Goal: Task Accomplishment & Management: Use online tool/utility

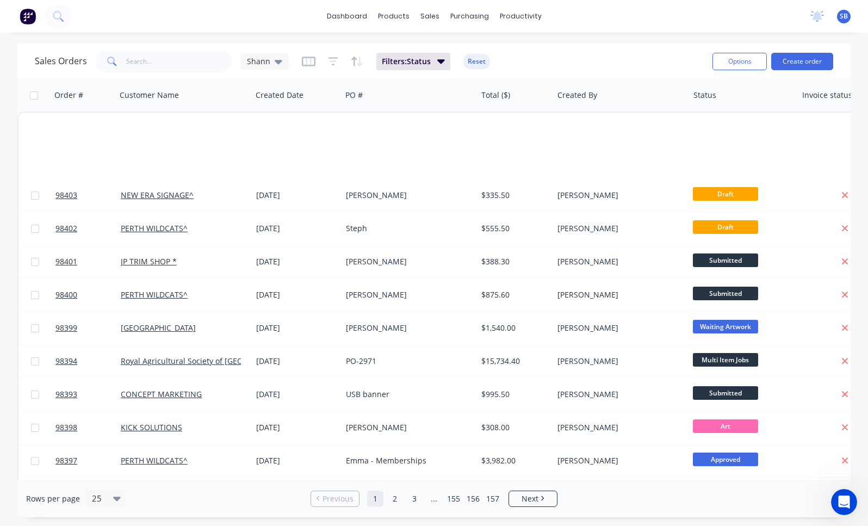
scroll to position [467, 0]
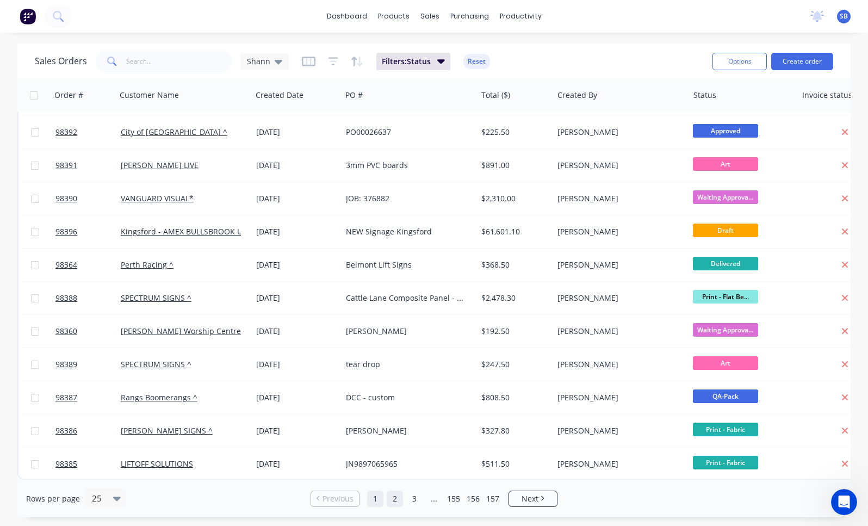
click at [394, 501] on link "2" at bounding box center [395, 499] width 16 height 16
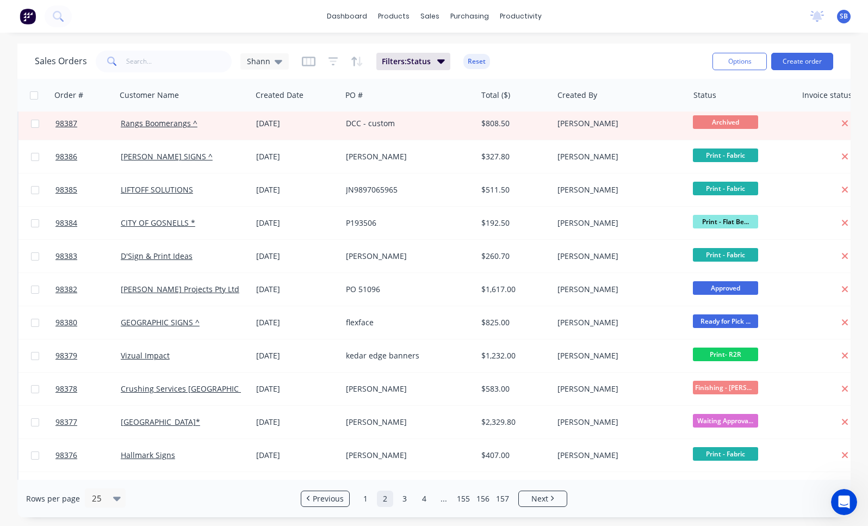
scroll to position [0, 0]
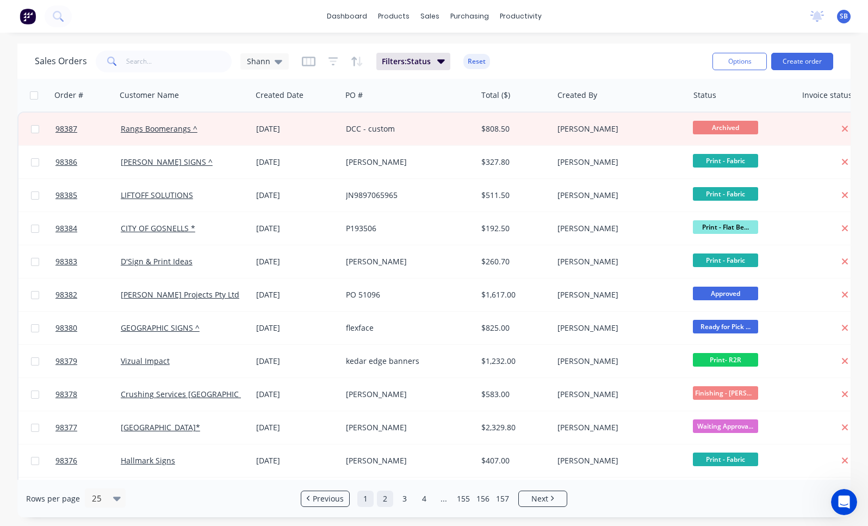
click at [366, 501] on link "1" at bounding box center [365, 499] width 16 height 16
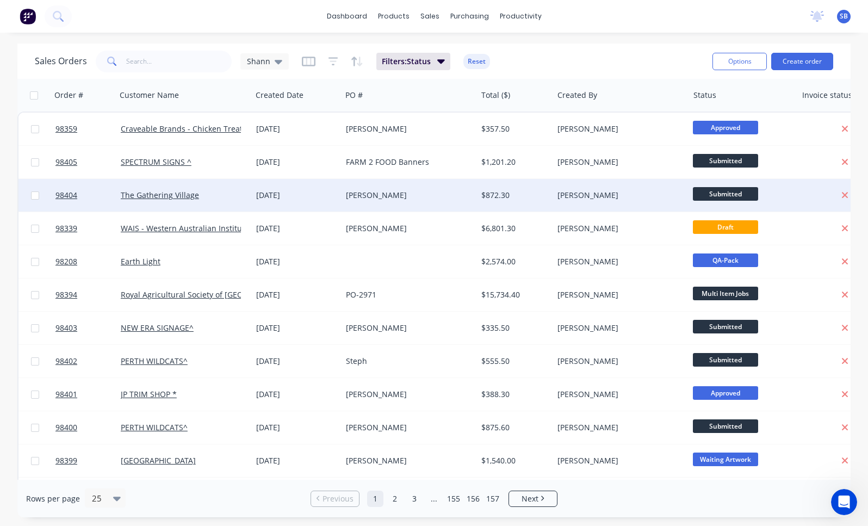
click at [546, 196] on div "$872.30" at bounding box center [515, 195] width 67 height 11
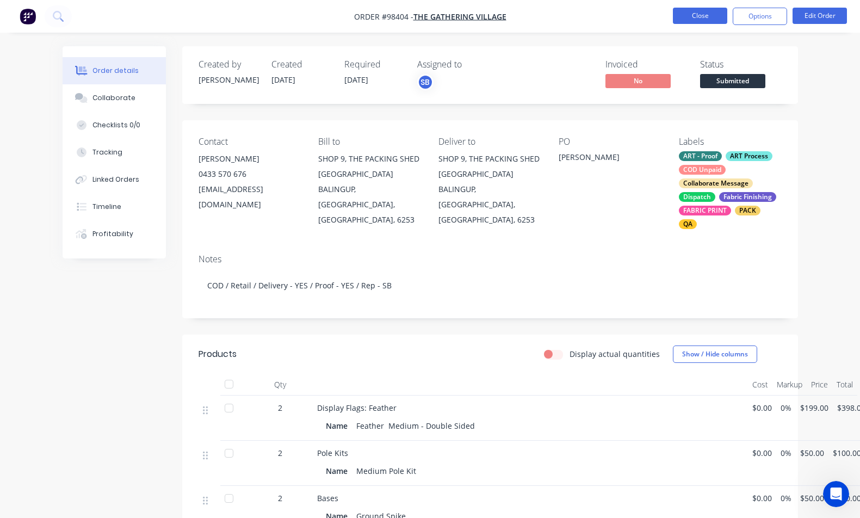
click at [694, 11] on button "Close" at bounding box center [700, 16] width 54 height 16
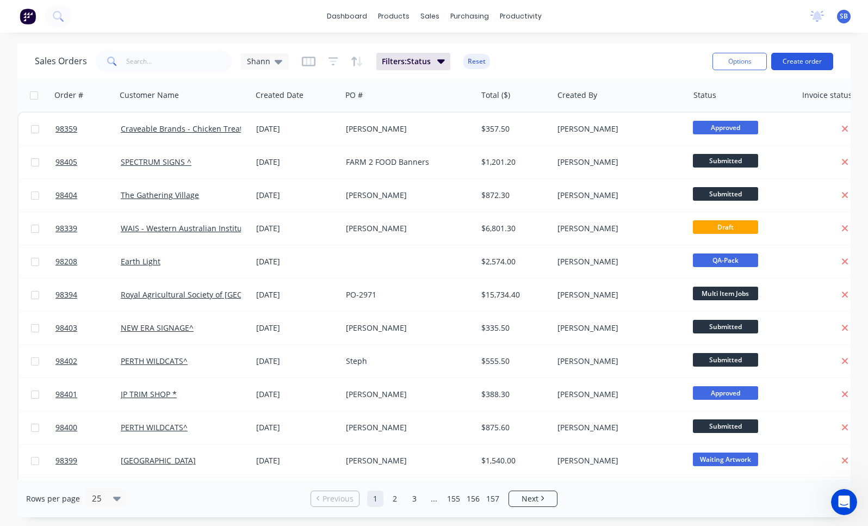
click at [812, 70] on button "Create order" at bounding box center [803, 61] width 62 height 17
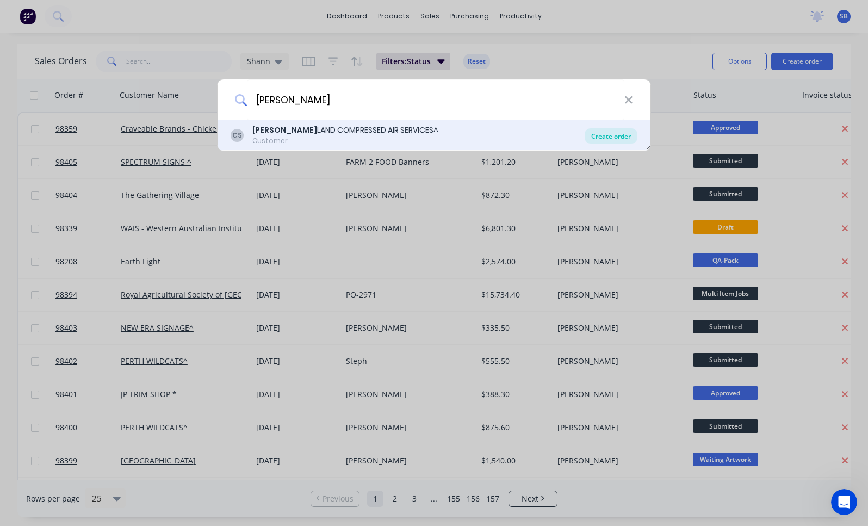
type input "[PERSON_NAME]"
click at [623, 134] on div "Create order" at bounding box center [611, 135] width 53 height 15
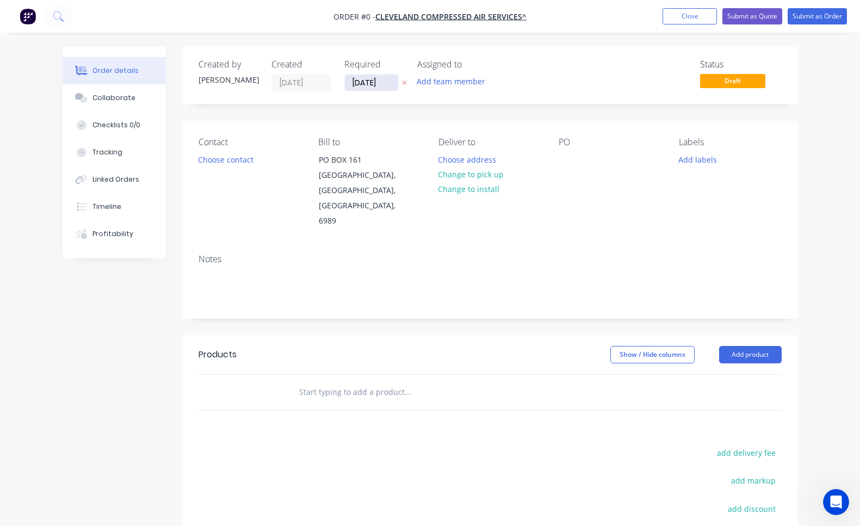
click at [364, 82] on input "[DATE]" at bounding box center [371, 83] width 53 height 16
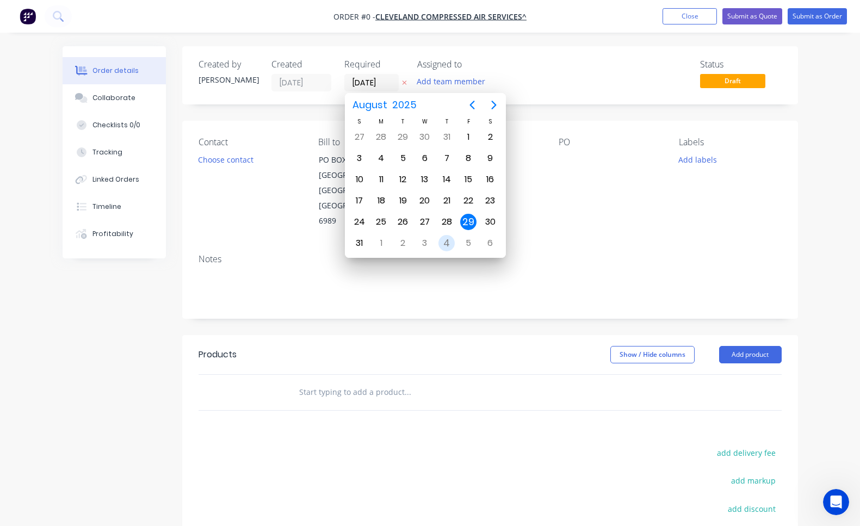
click at [452, 243] on div "4" at bounding box center [447, 243] width 16 height 16
type input "[DATE]"
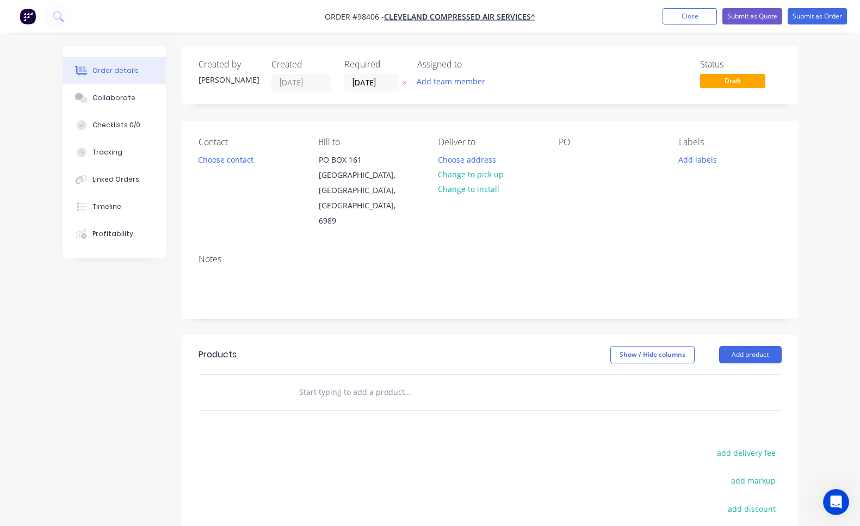
click at [531, 95] on div "Created by [PERSON_NAME] Created [DATE] Required [DATE] Assigned to Add team me…" at bounding box center [490, 75] width 616 height 58
click at [467, 88] on button "Add team member" at bounding box center [451, 81] width 80 height 15
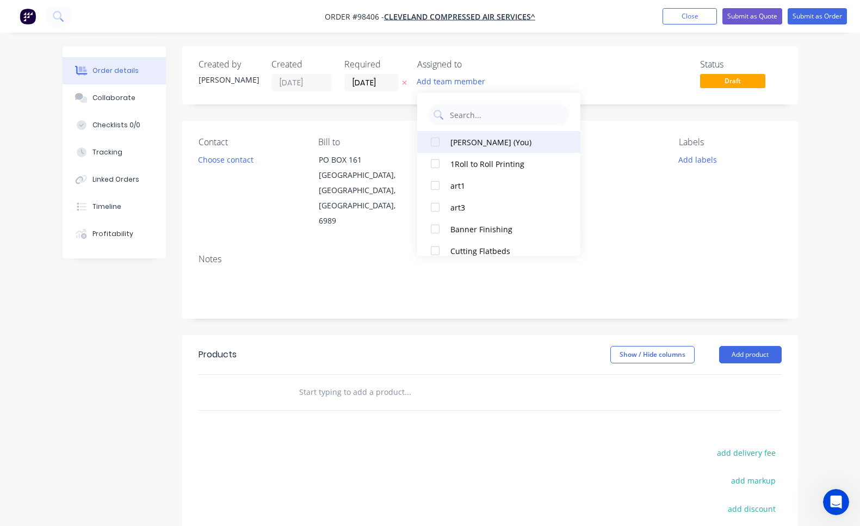
click at [478, 146] on div "[PERSON_NAME] (You)" at bounding box center [505, 142] width 109 height 11
click at [239, 164] on button "Choose contact" at bounding box center [225, 159] width 67 height 15
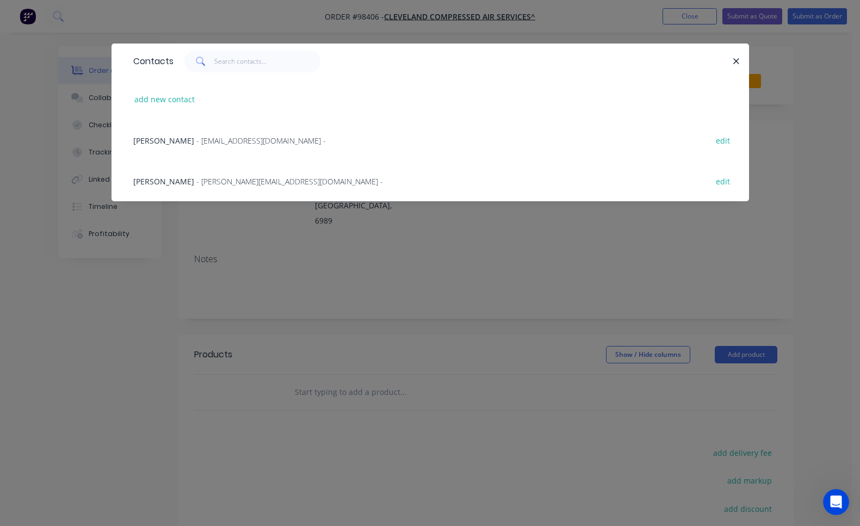
click at [218, 183] on span "- [PERSON_NAME][EMAIL_ADDRESS][DOMAIN_NAME] -" at bounding box center [289, 181] width 187 height 10
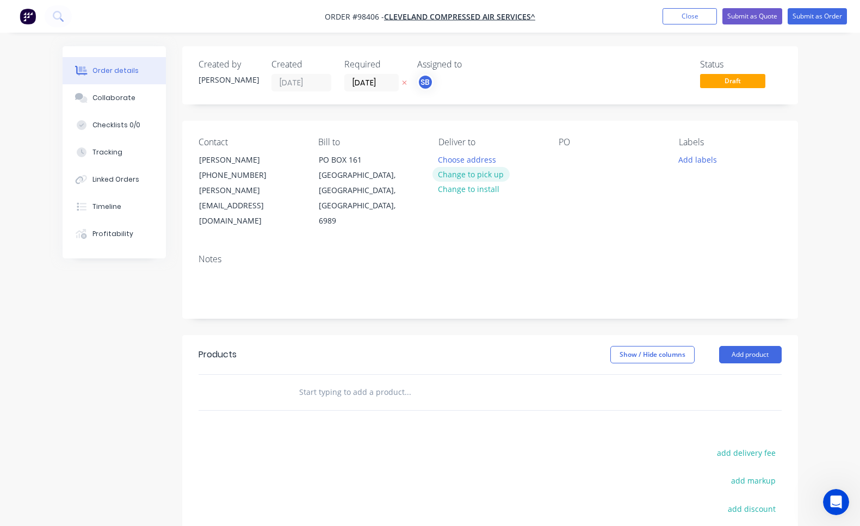
click at [465, 176] on button "Change to pick up" at bounding box center [471, 174] width 77 height 15
click at [443, 154] on div at bounding box center [447, 160] width 17 height 16
click at [567, 160] on div at bounding box center [567, 160] width 17 height 16
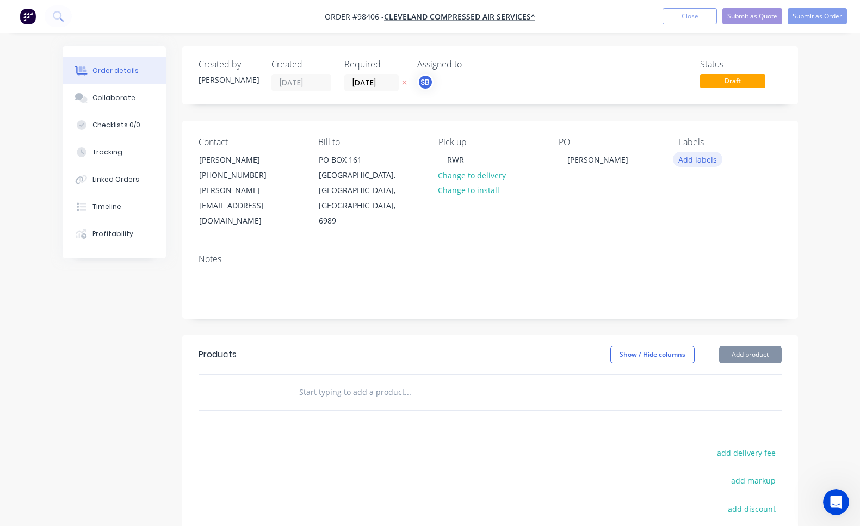
click at [688, 157] on button "Add labels" at bounding box center [698, 159] width 50 height 15
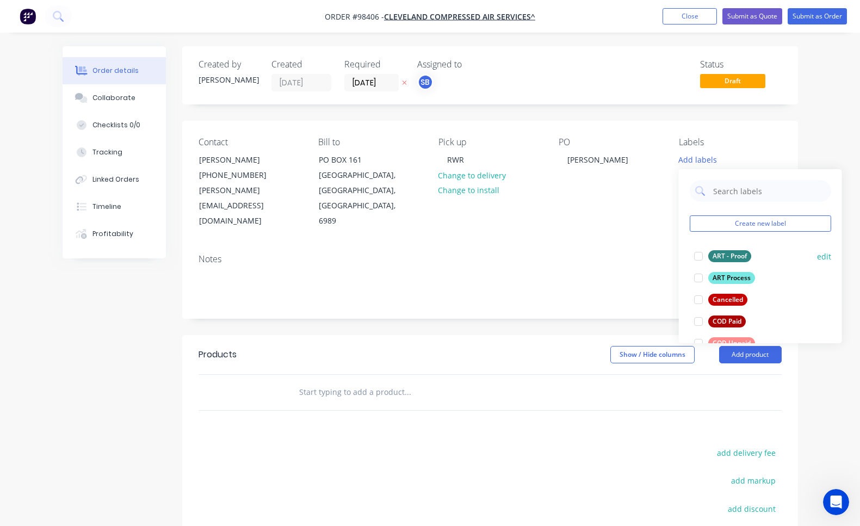
click at [699, 258] on div at bounding box center [699, 256] width 22 height 22
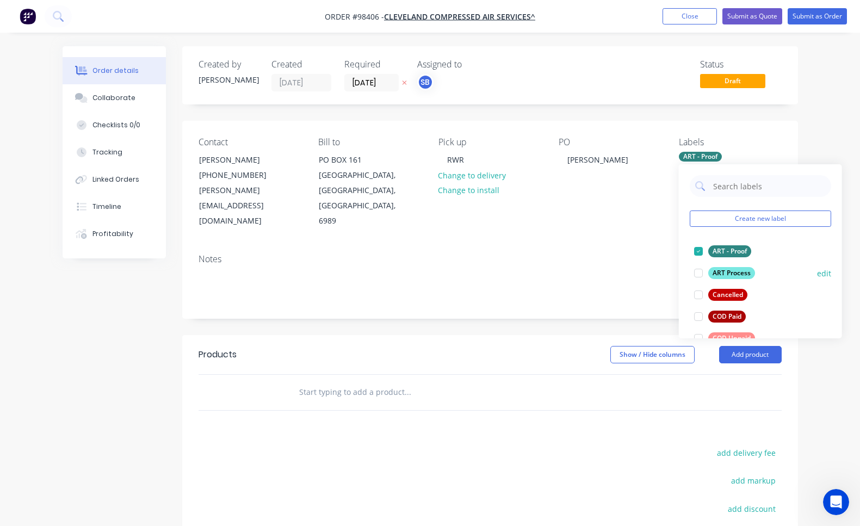
click at [699, 279] on div at bounding box center [699, 273] width 22 height 22
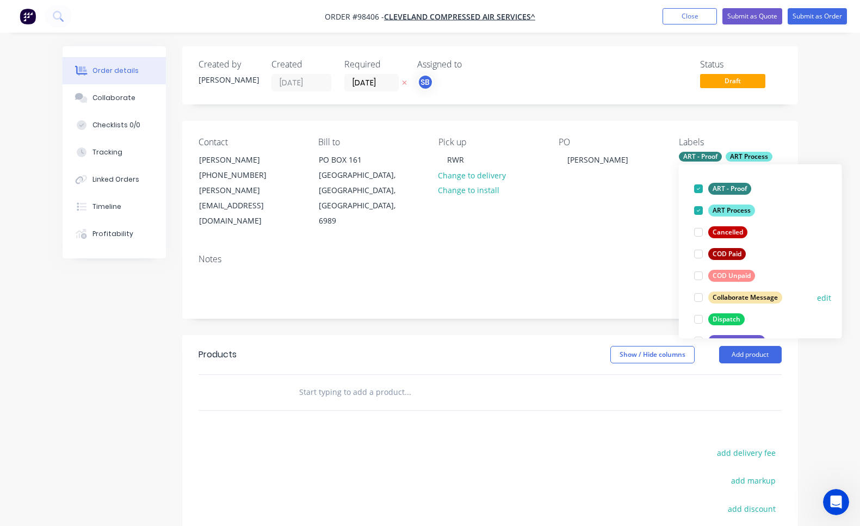
scroll to position [65, 0]
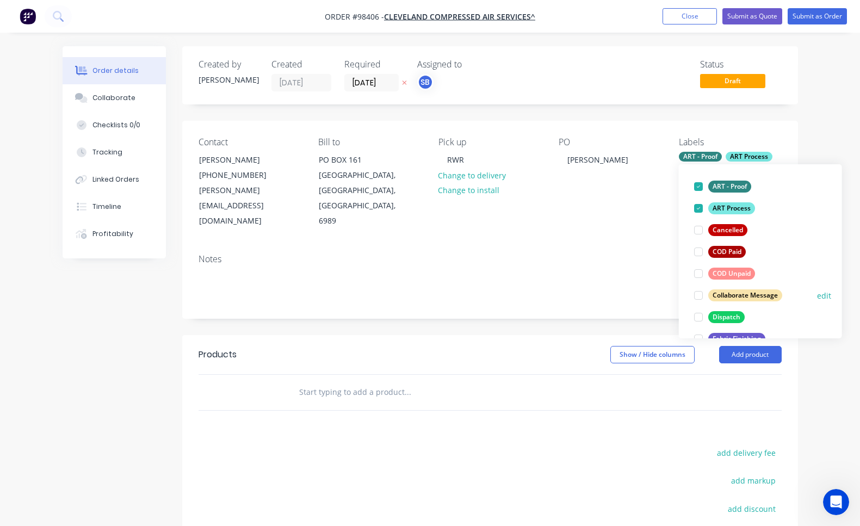
click at [700, 295] on div at bounding box center [699, 296] width 22 height 22
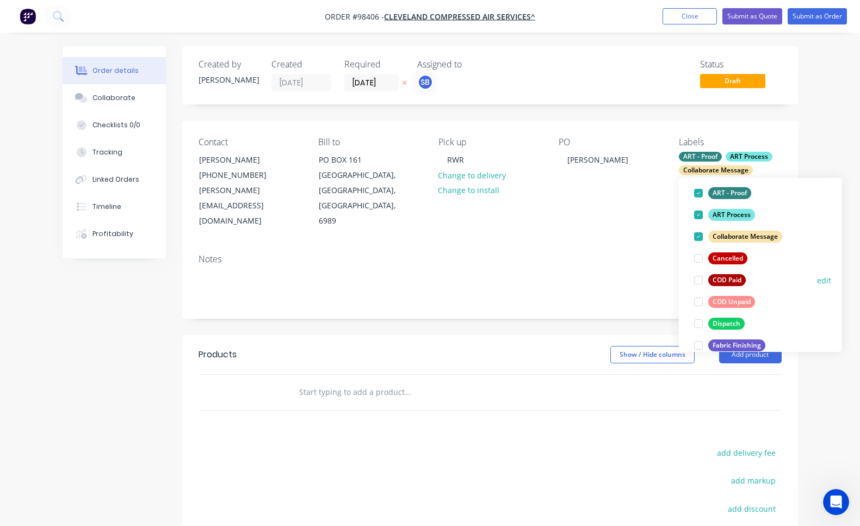
scroll to position [84, 0]
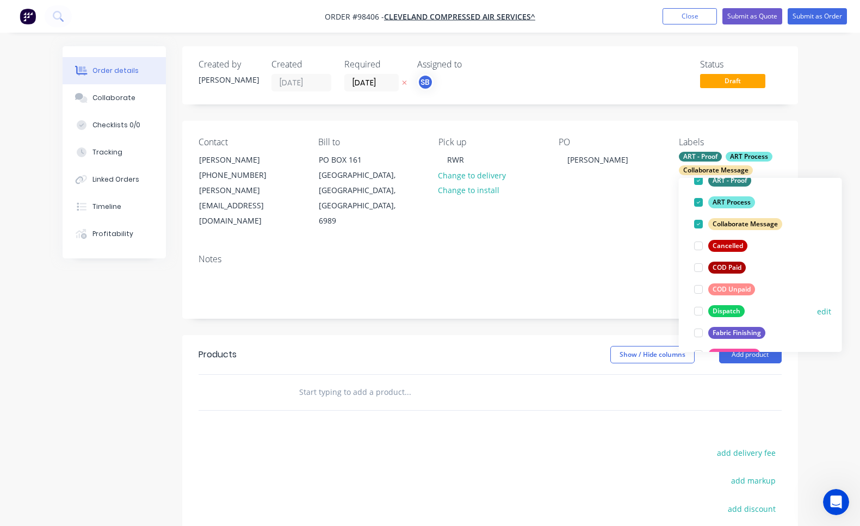
click at [698, 312] on div at bounding box center [699, 311] width 22 height 22
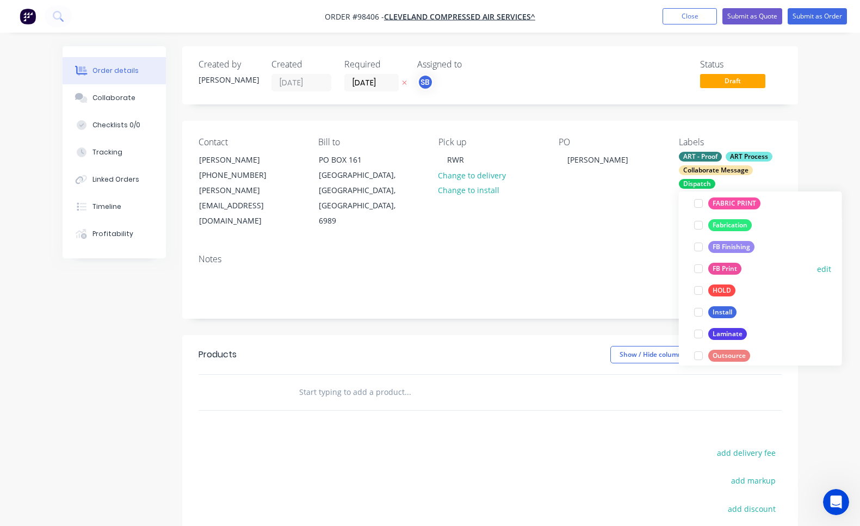
scroll to position [283, 0]
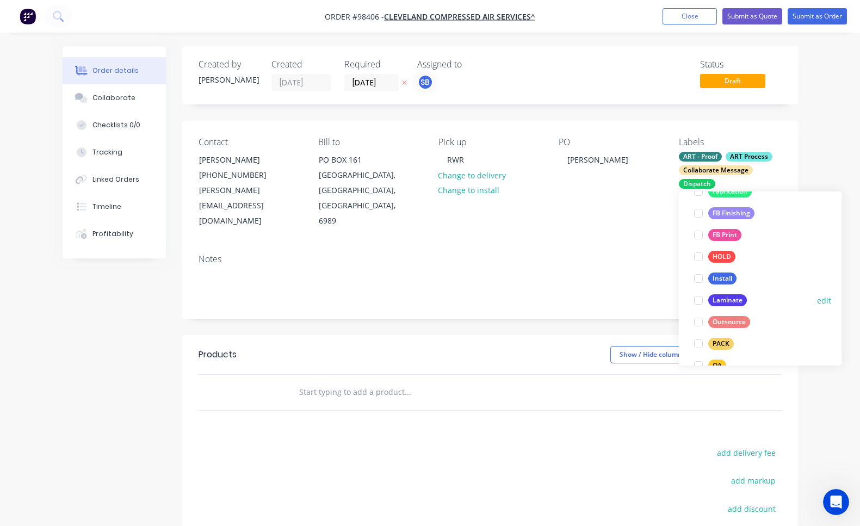
click at [699, 300] on div at bounding box center [699, 300] width 22 height 22
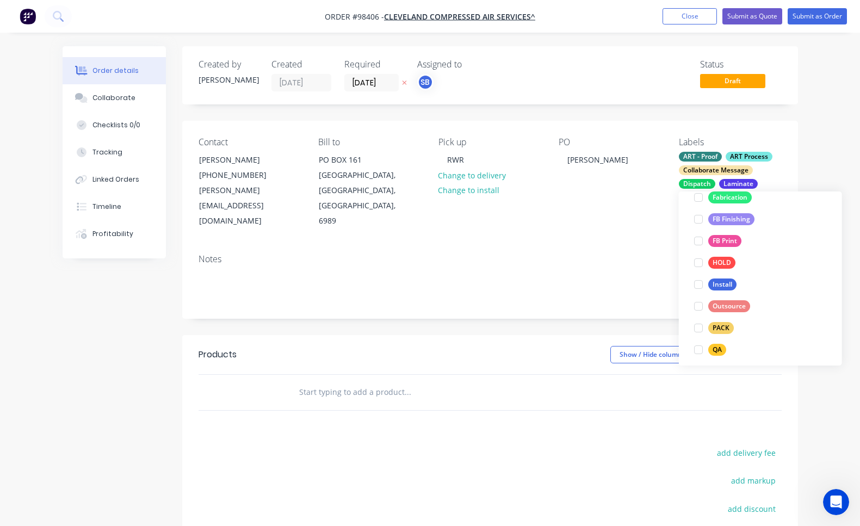
scroll to position [340, 0]
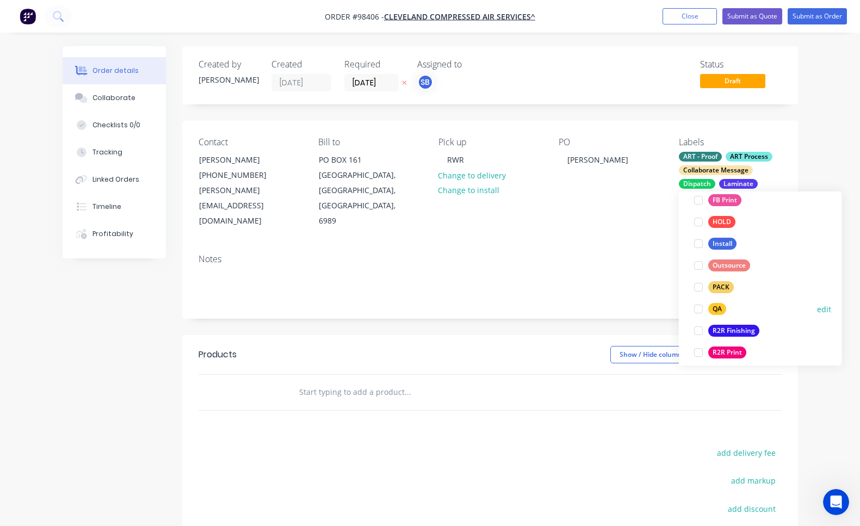
click at [699, 308] on div at bounding box center [699, 309] width 22 height 22
click at [699, 311] on div at bounding box center [699, 309] width 22 height 22
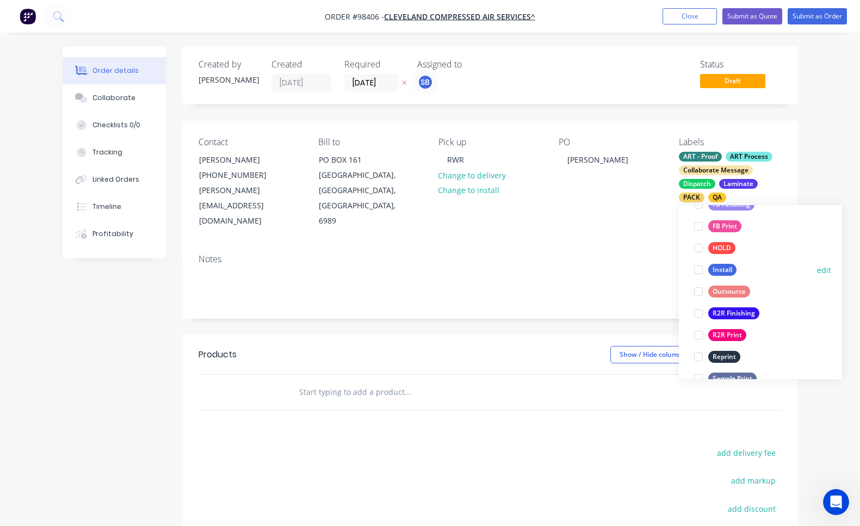
scroll to position [491, 0]
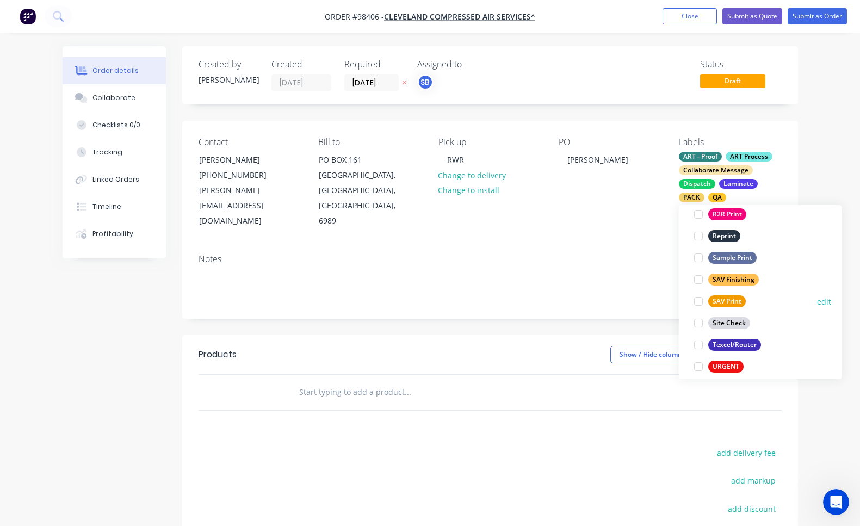
click at [696, 302] on div at bounding box center [699, 302] width 22 height 22
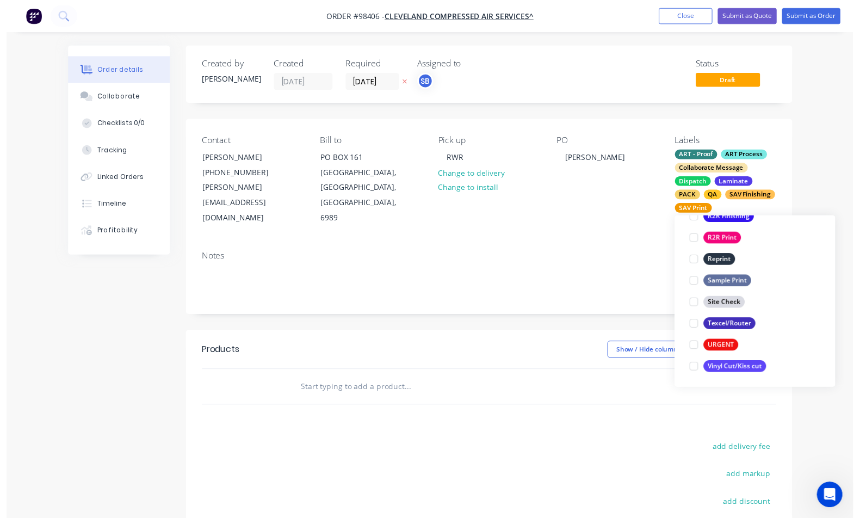
scroll to position [522, 0]
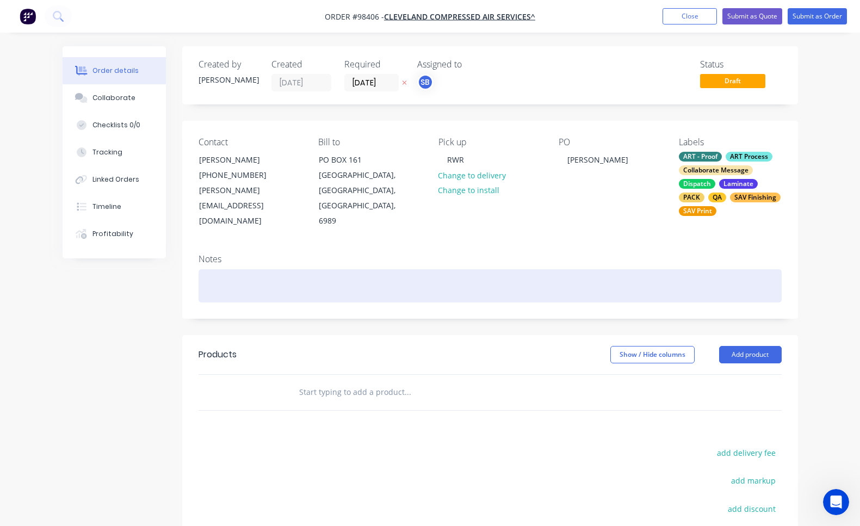
click at [619, 277] on div at bounding box center [490, 285] width 583 height 33
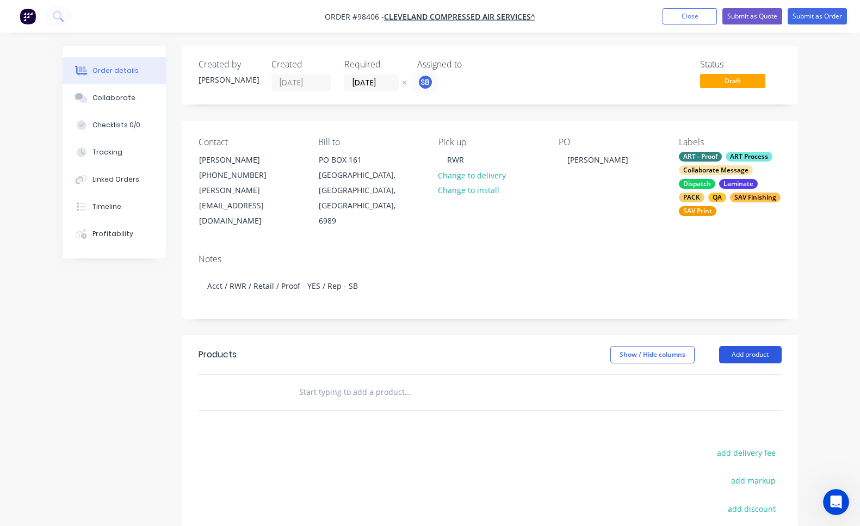
click at [764, 346] on button "Add product" at bounding box center [750, 354] width 63 height 17
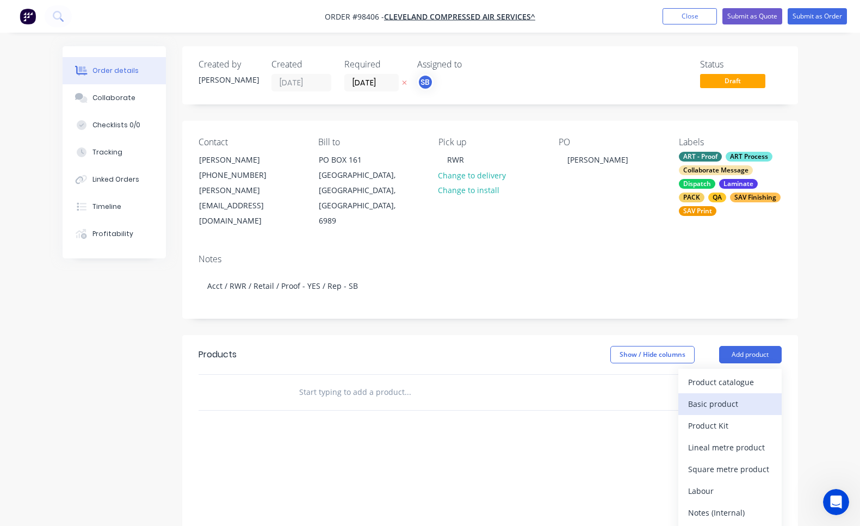
click at [733, 396] on div "Basic product" at bounding box center [730, 404] width 84 height 16
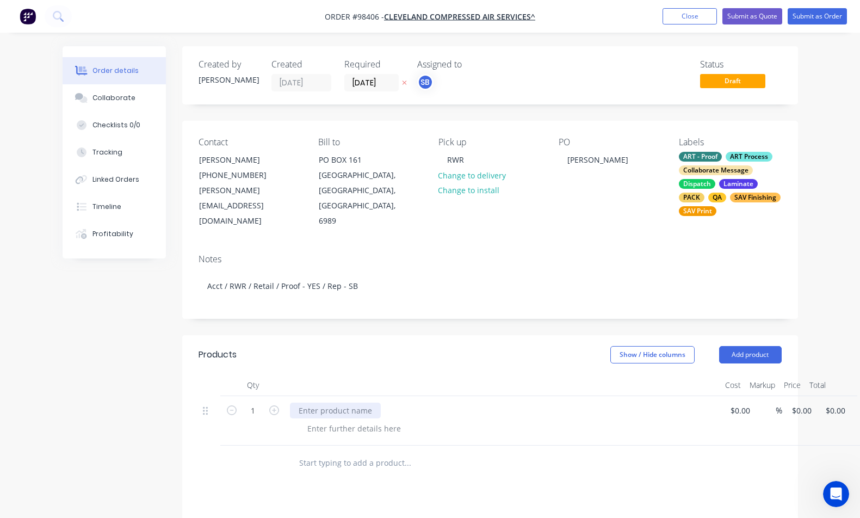
click at [367, 403] on div at bounding box center [335, 411] width 91 height 16
paste div
click at [275, 405] on icon "button" at bounding box center [274, 410] width 10 height 10
type input "2"
click at [800, 403] on input "0" at bounding box center [803, 411] width 25 height 16
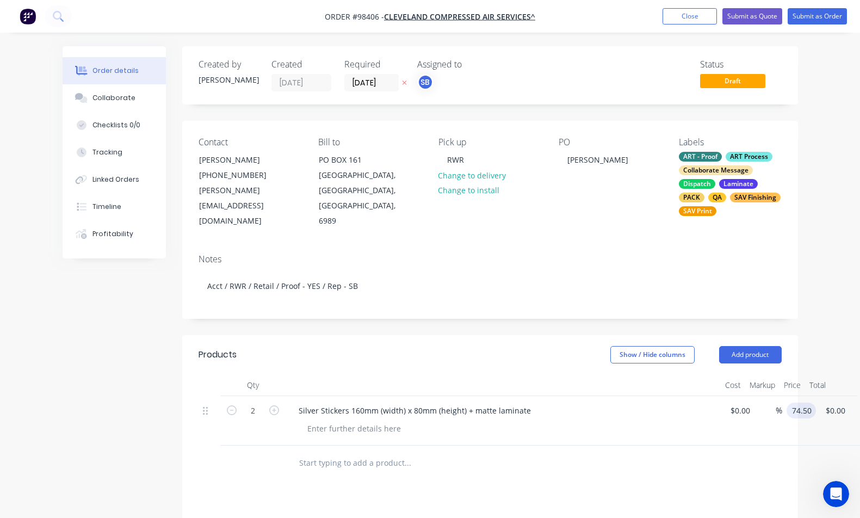
type input "$74.50"
type input "$149.00"
click at [374, 421] on div at bounding box center [354, 429] width 111 height 16
click at [779, 346] on button "Add product" at bounding box center [750, 354] width 63 height 17
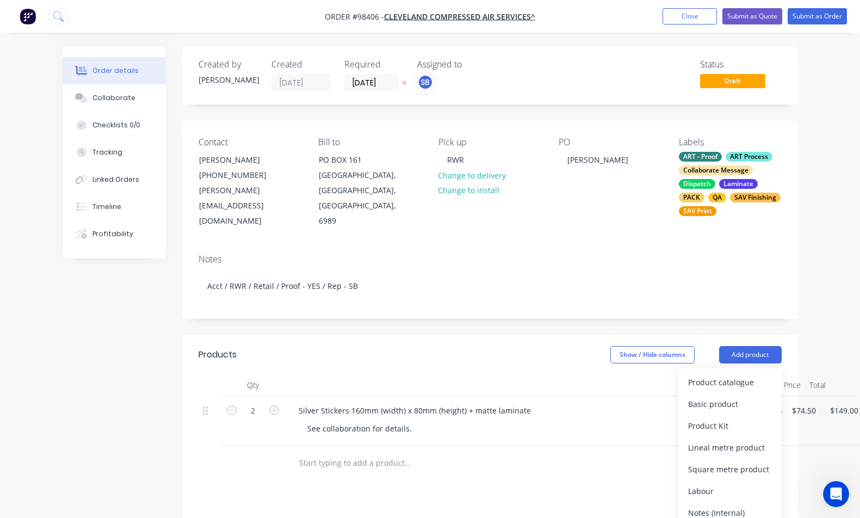
scroll to position [17, 0]
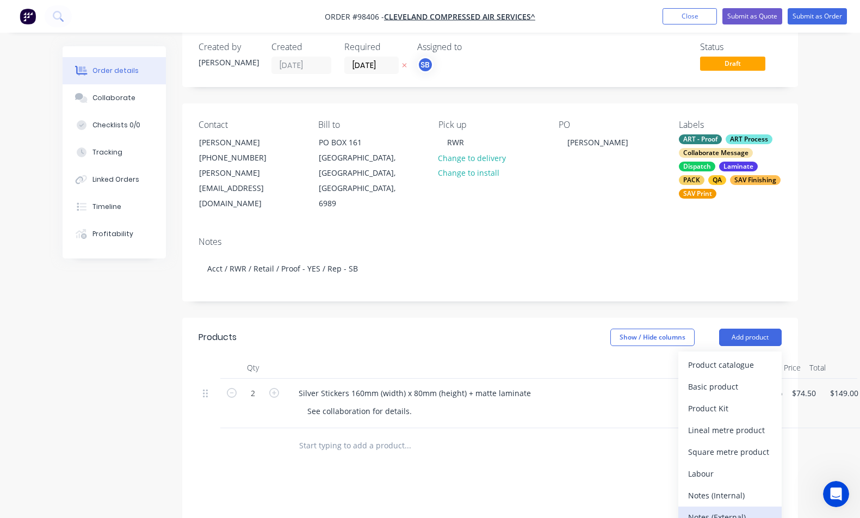
click at [744, 509] on div "Notes (External)" at bounding box center [730, 517] width 84 height 16
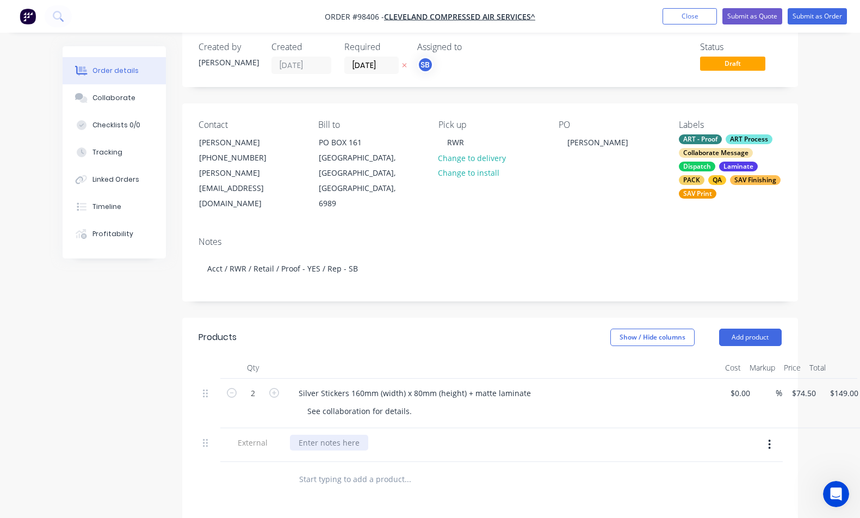
click at [353, 435] on div at bounding box center [329, 443] width 78 height 16
paste div
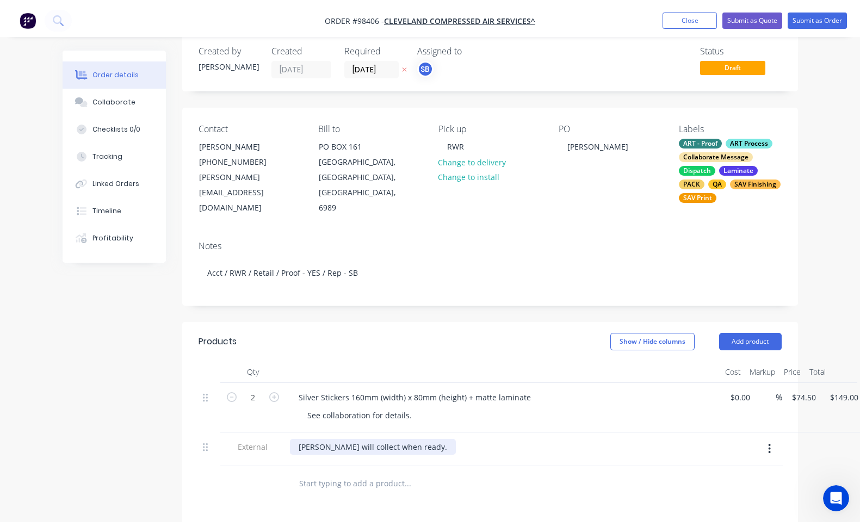
scroll to position [0, 0]
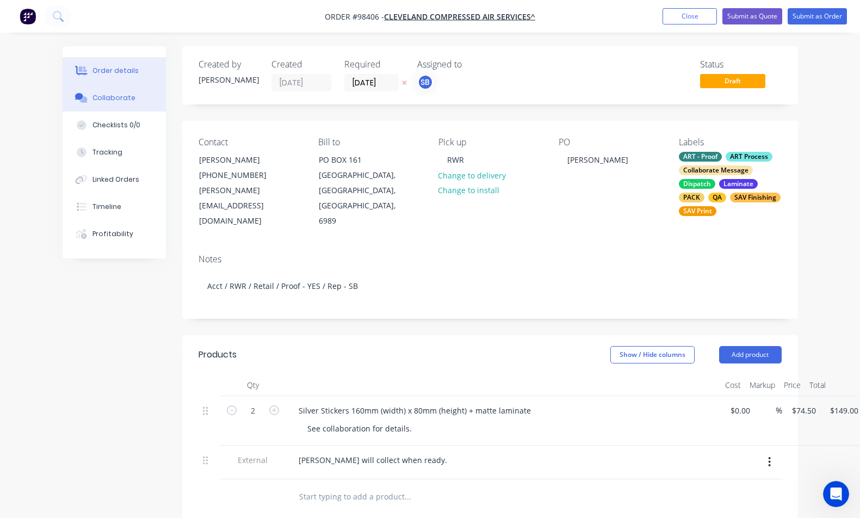
click at [111, 101] on div "Collaborate" at bounding box center [113, 98] width 43 height 10
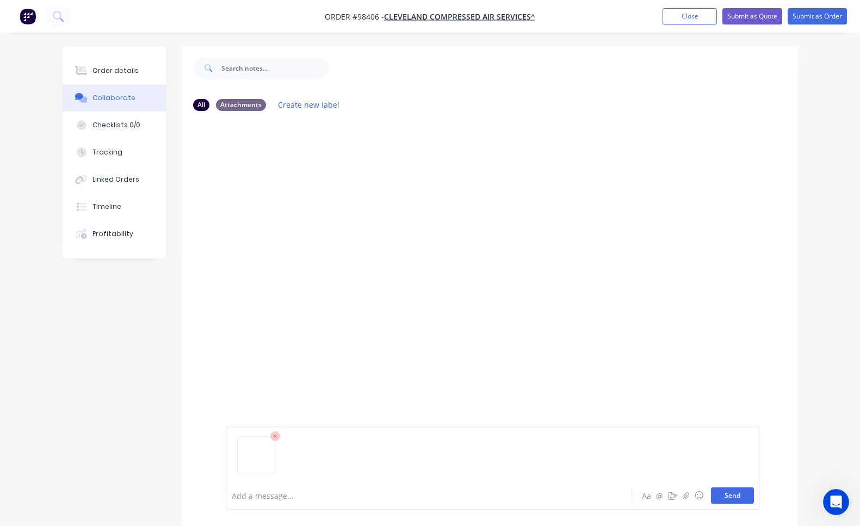
click at [717, 495] on button "Send" at bounding box center [732, 496] width 43 height 16
click at [728, 499] on button "Send" at bounding box center [732, 496] width 43 height 16
click at [722, 497] on button "Send" at bounding box center [732, 496] width 43 height 16
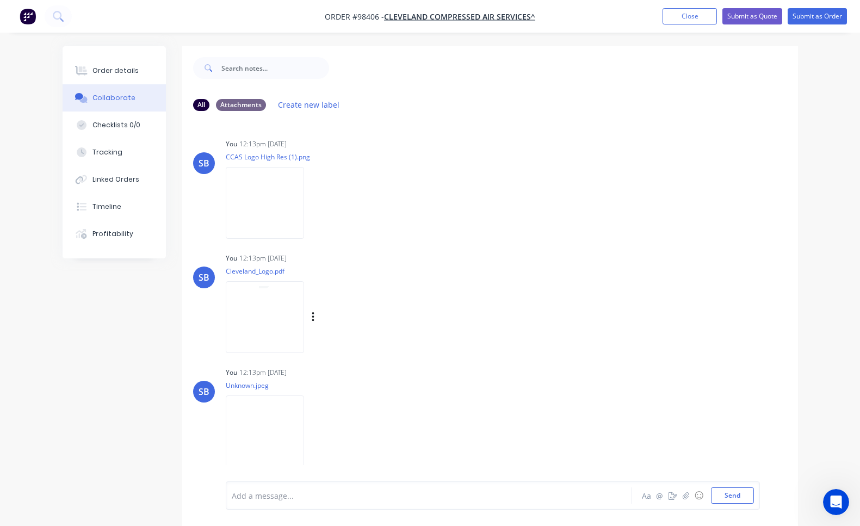
scroll to position [16, 0]
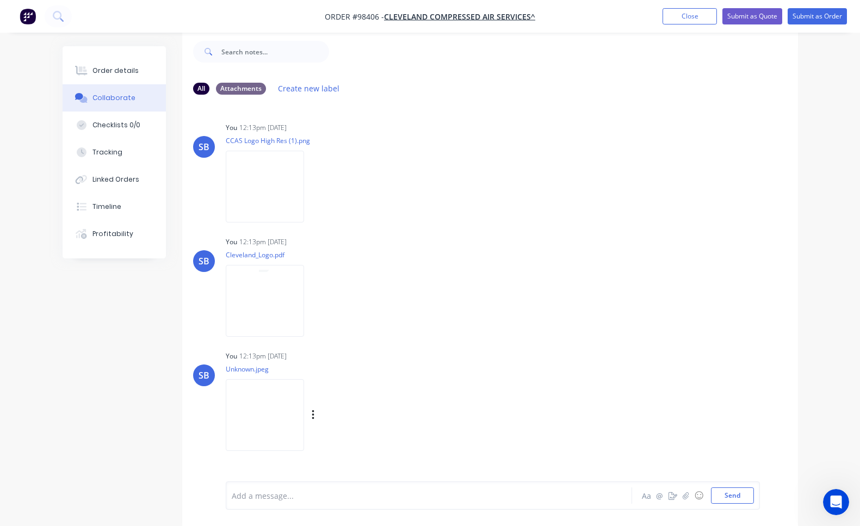
click at [268, 425] on img at bounding box center [265, 414] width 78 height 71
click at [478, 491] on div at bounding box center [427, 495] width 391 height 11
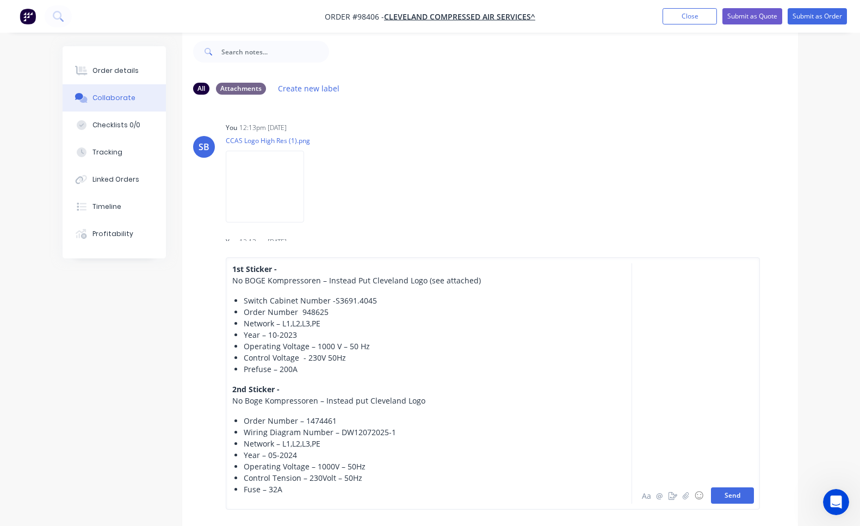
click at [733, 494] on button "Send" at bounding box center [732, 496] width 43 height 16
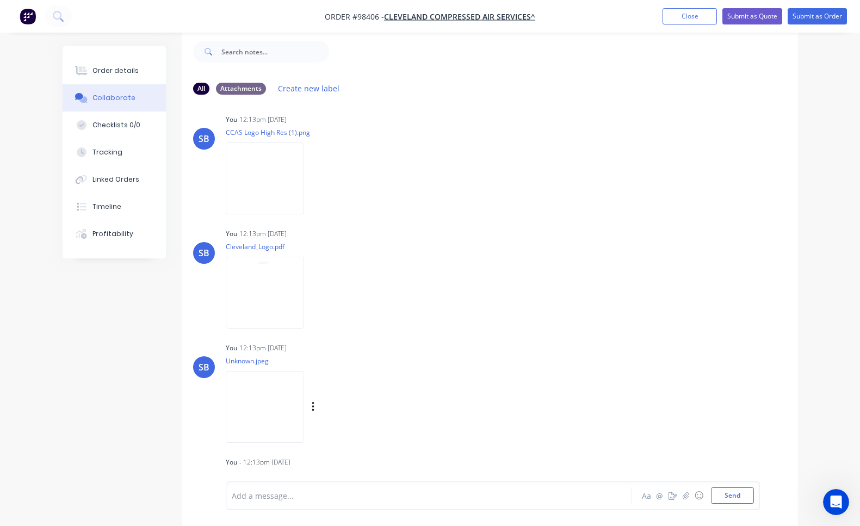
scroll to position [258, 0]
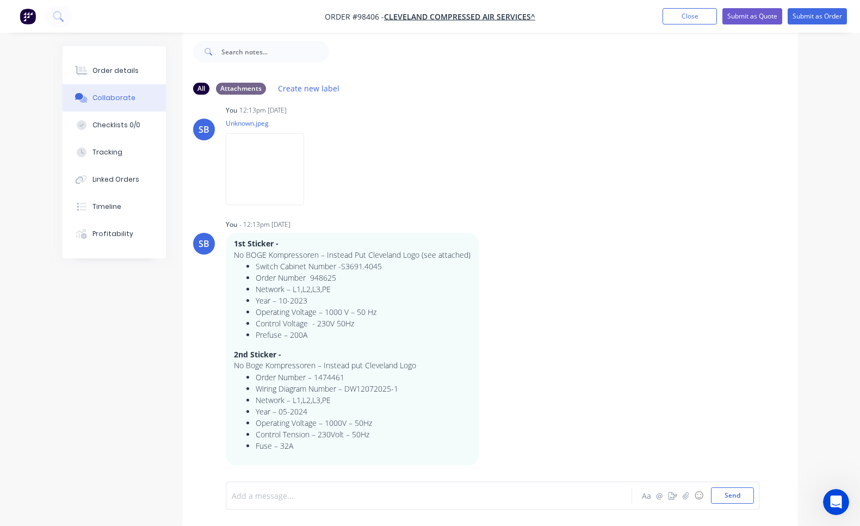
click at [517, 497] on div at bounding box center [427, 495] width 391 height 11
click at [738, 495] on button "Send" at bounding box center [732, 496] width 43 height 16
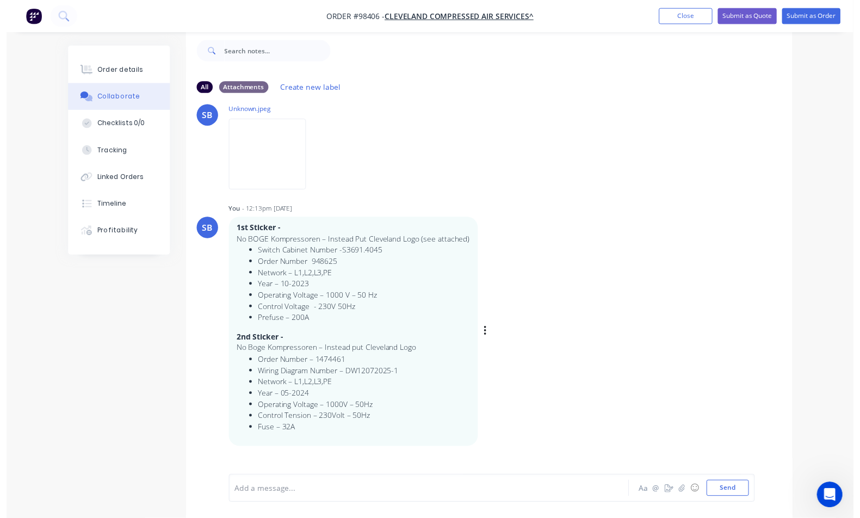
scroll to position [313, 0]
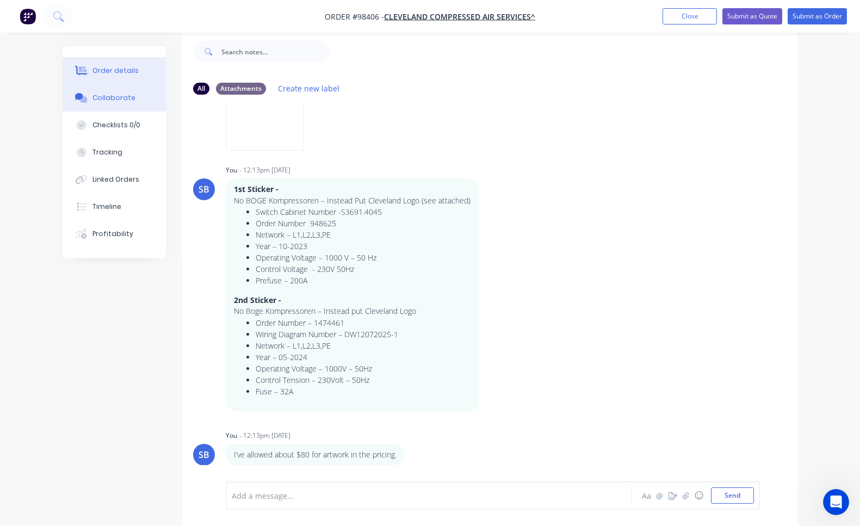
click at [126, 63] on button "Order details" at bounding box center [114, 70] width 103 height 27
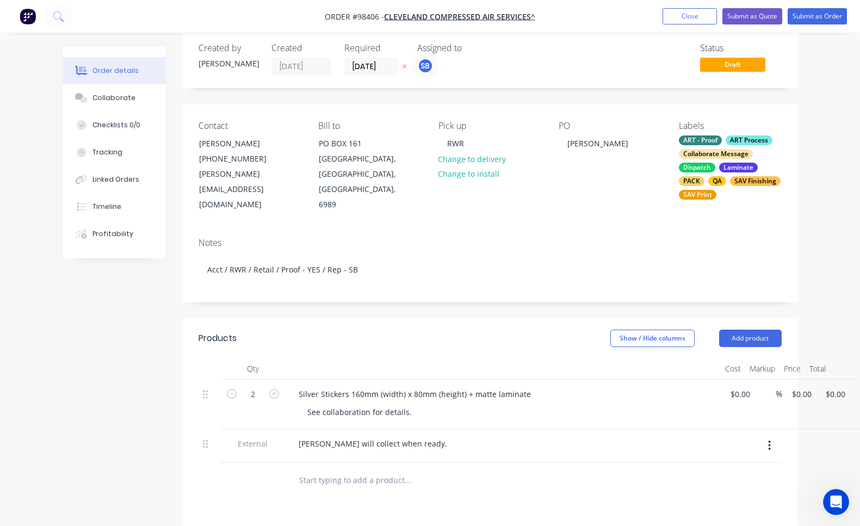
type input "$74.50"
type input "$149.00"
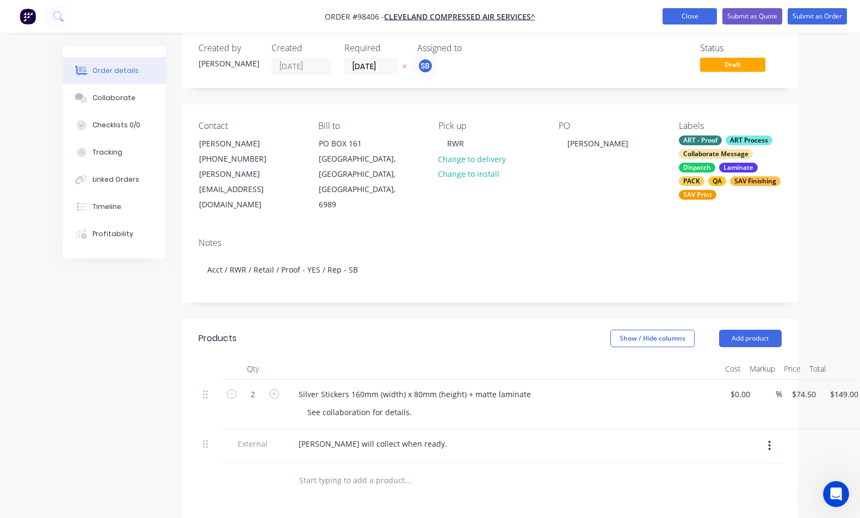
click at [677, 19] on button "Close" at bounding box center [690, 16] width 54 height 16
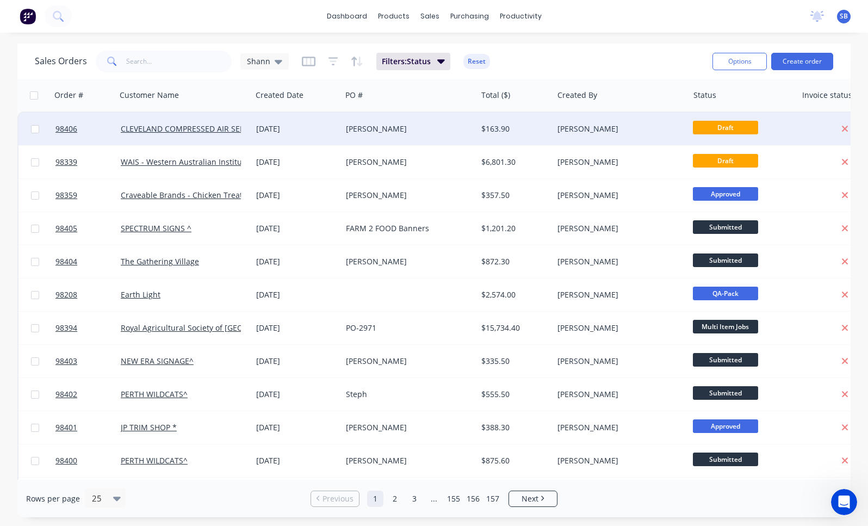
click at [354, 134] on div "[PERSON_NAME]" at bounding box center [406, 129] width 120 height 11
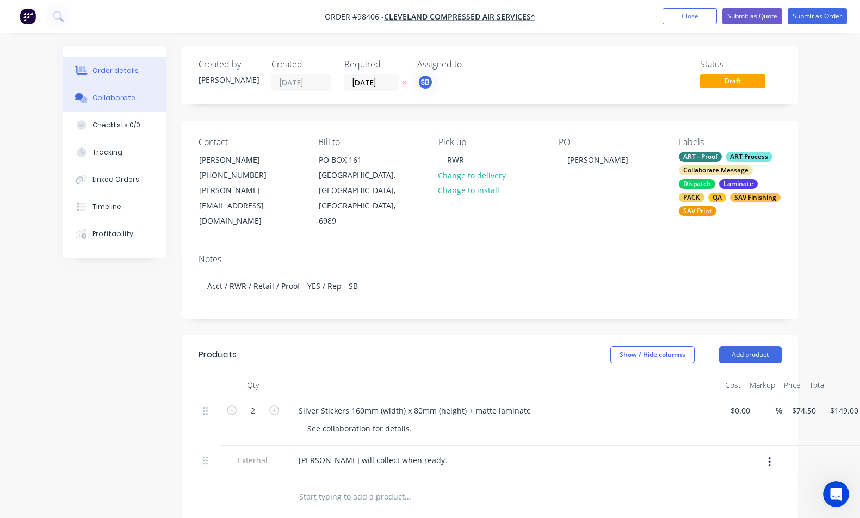
click at [141, 102] on button "Collaborate" at bounding box center [114, 97] width 103 height 27
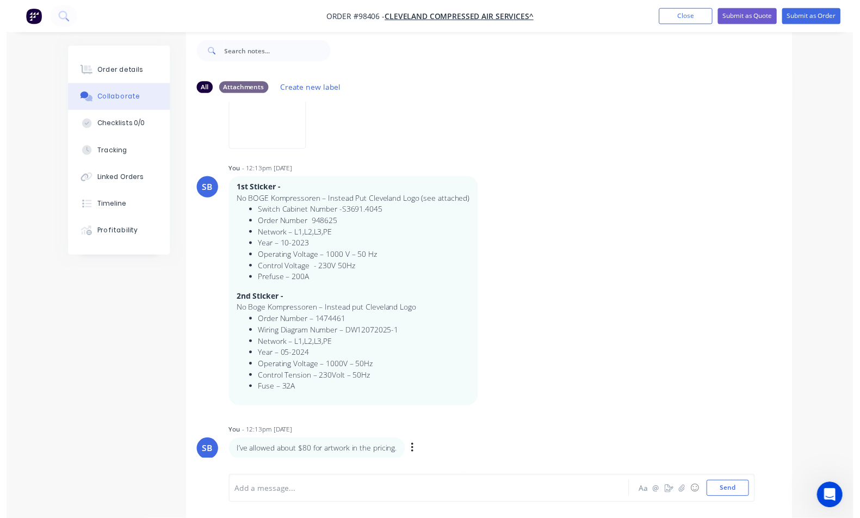
scroll to position [313, 0]
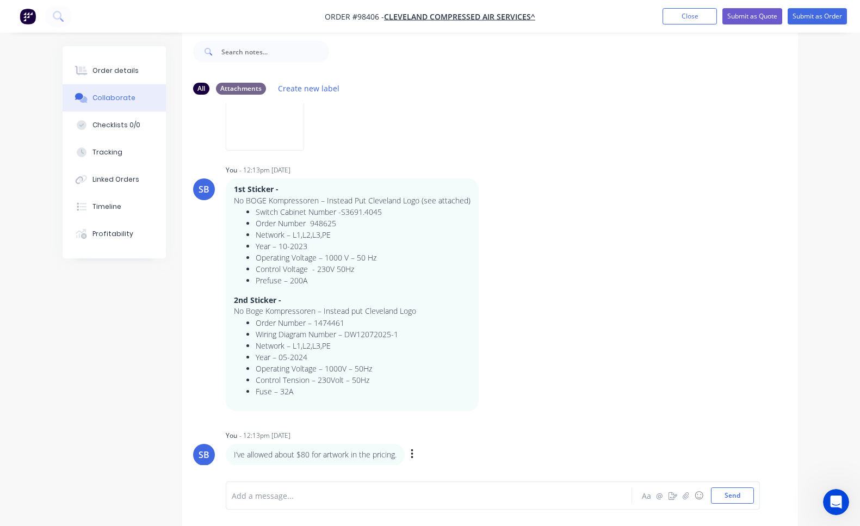
click at [414, 453] on icon "button" at bounding box center [412, 454] width 3 height 13
click at [464, 437] on button "Edit" at bounding box center [451, 436] width 69 height 18
drag, startPoint x: 311, startPoint y: 495, endPoint x: 322, endPoint y: 484, distance: 15.4
click at [310, 495] on span "I’ve allowed about $80 for artwork in the pricing." at bounding box center [320, 496] width 176 height 10
click at [122, 71] on div "Order details" at bounding box center [115, 71] width 46 height 10
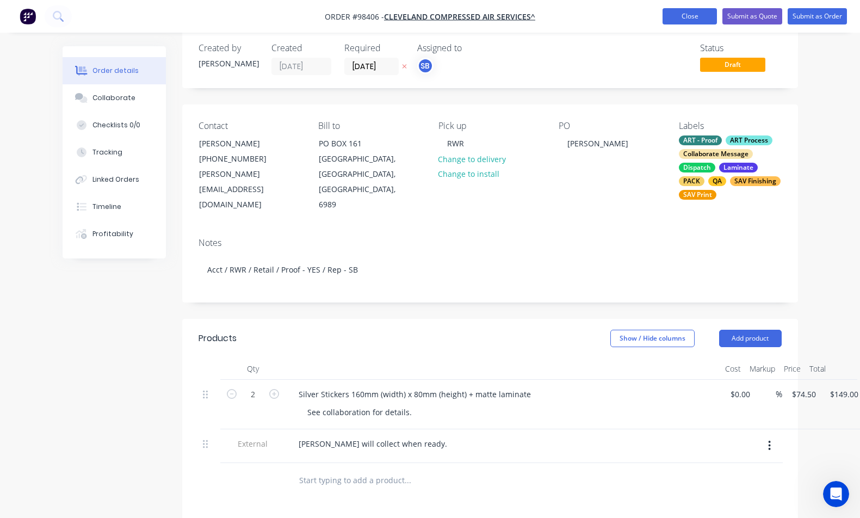
click at [704, 20] on button "Close" at bounding box center [690, 16] width 54 height 16
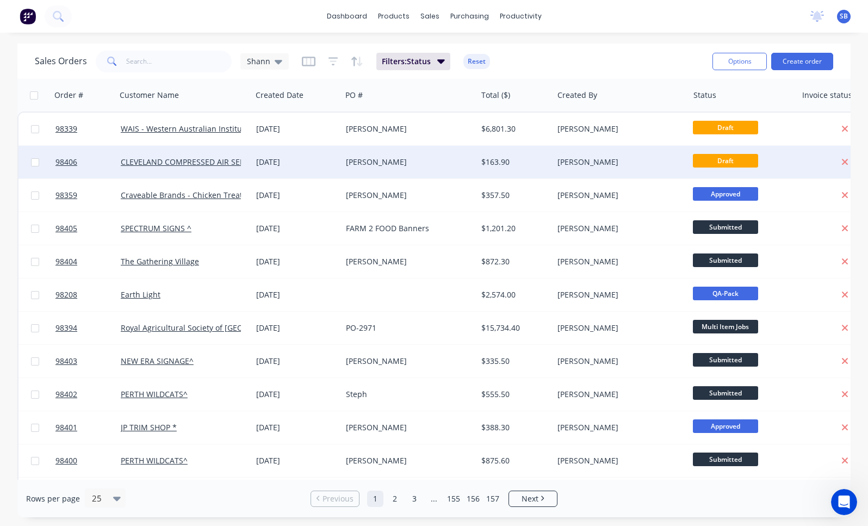
click at [429, 167] on div "[PERSON_NAME]" at bounding box center [406, 162] width 120 height 11
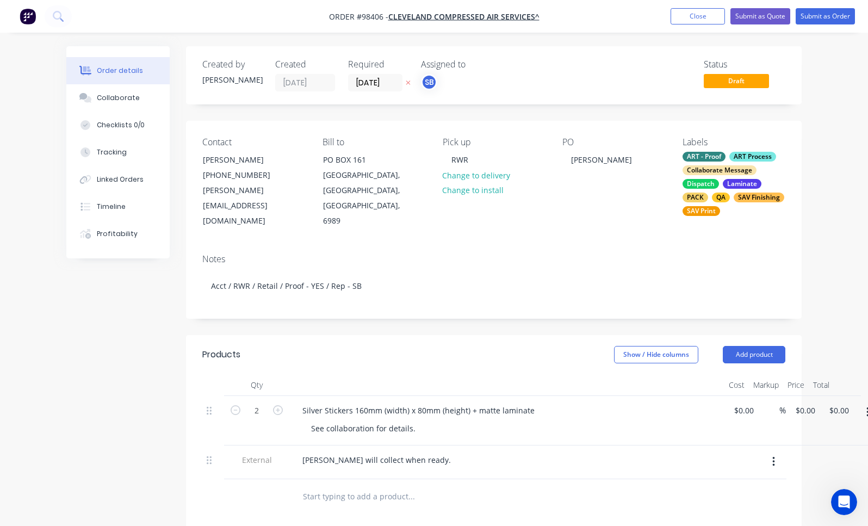
type input "$74.50"
type input "$149.00"
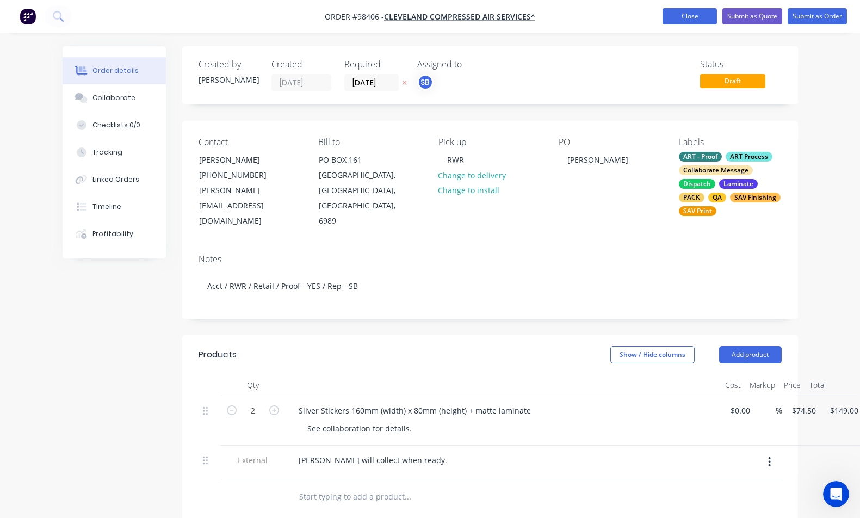
click at [680, 14] on button "Close" at bounding box center [690, 16] width 54 height 16
